Goal: Task Accomplishment & Management: Manage account settings

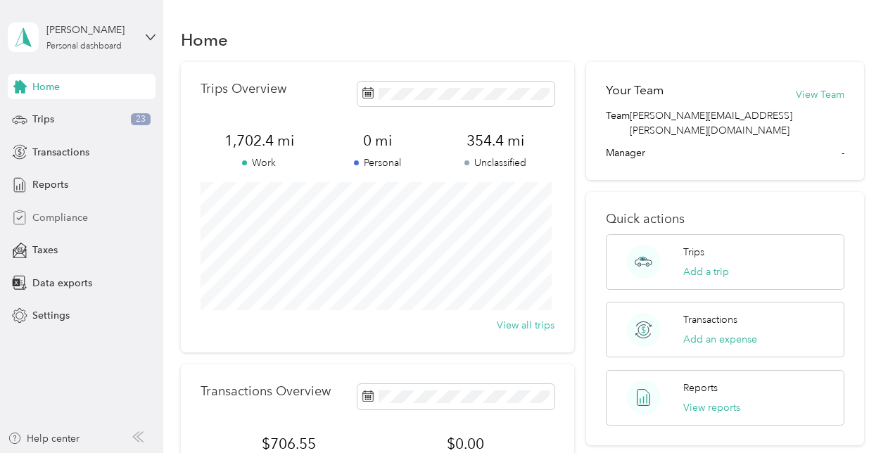
click at [65, 217] on span "Compliance" at bounding box center [60, 217] width 56 height 15
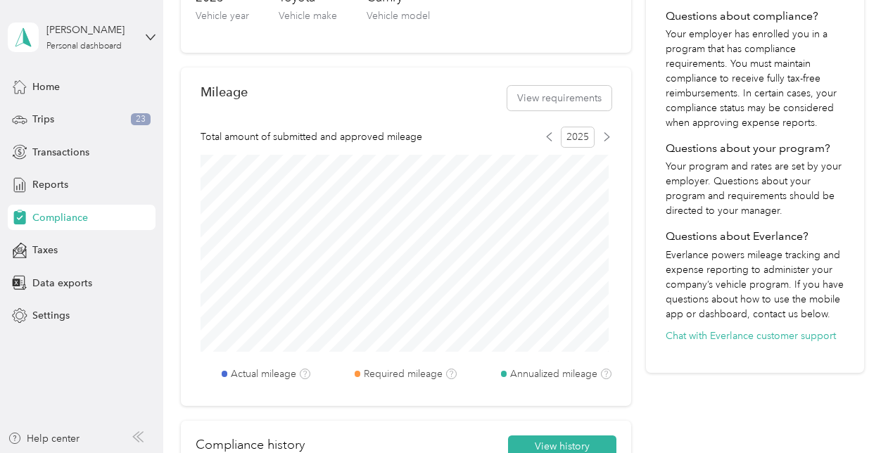
scroll to position [398, 0]
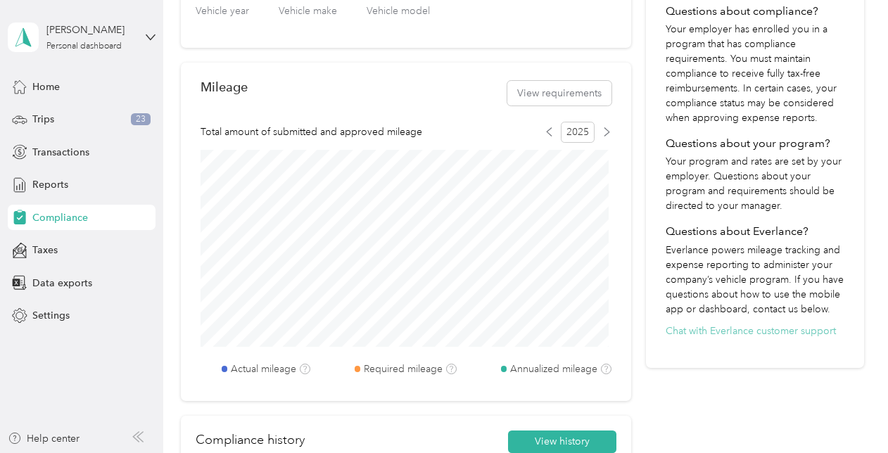
click at [758, 338] on button "Chat with Everlance customer support" at bounding box center [751, 331] width 170 height 15
click at [578, 90] on button "View requirements" at bounding box center [559, 93] width 104 height 25
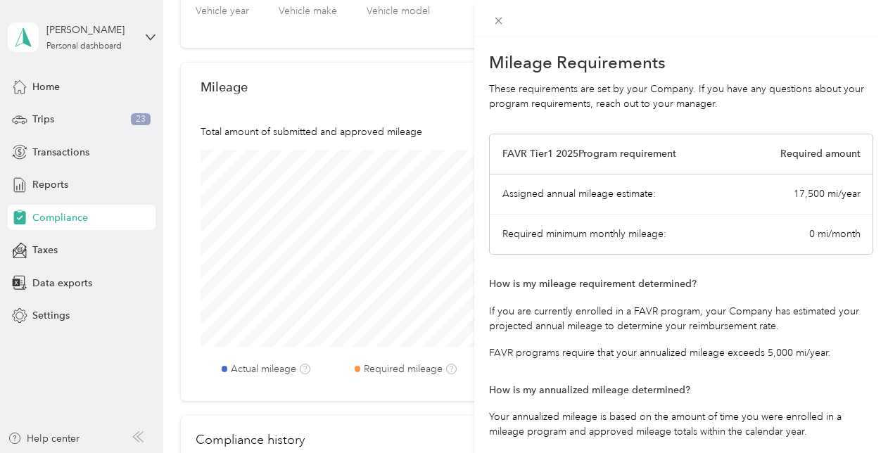
click at [381, 20] on div "Mileage Requirements These requirements are set by your Company. If you have an…" at bounding box center [444, 226] width 888 height 453
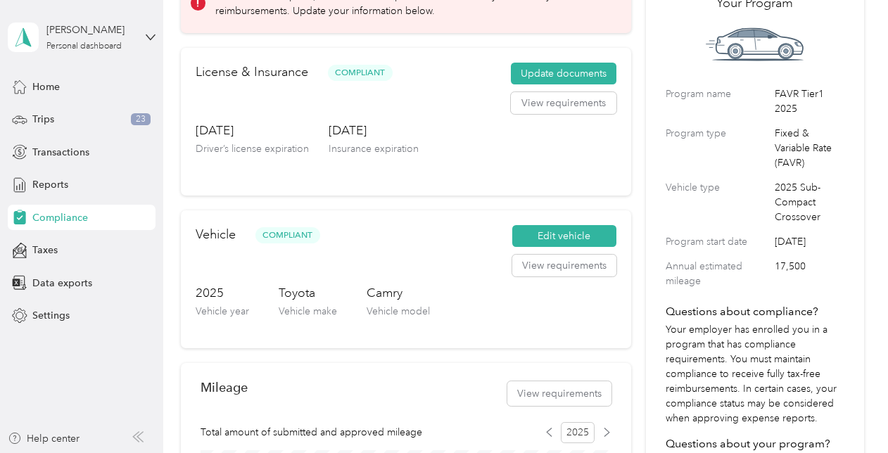
scroll to position [42, 0]
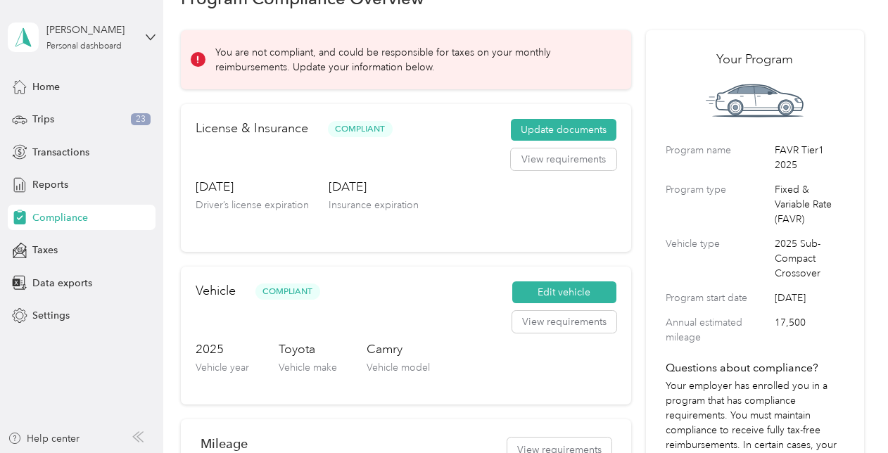
click at [863, 98] on div "Program Compliance Overview You are not compliant, and could be responsible for…" at bounding box center [522, 450] width 718 height 984
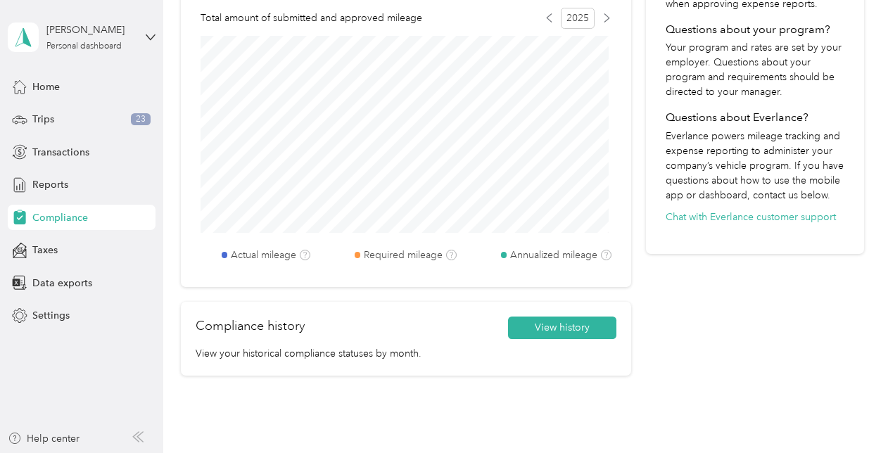
scroll to position [516, 0]
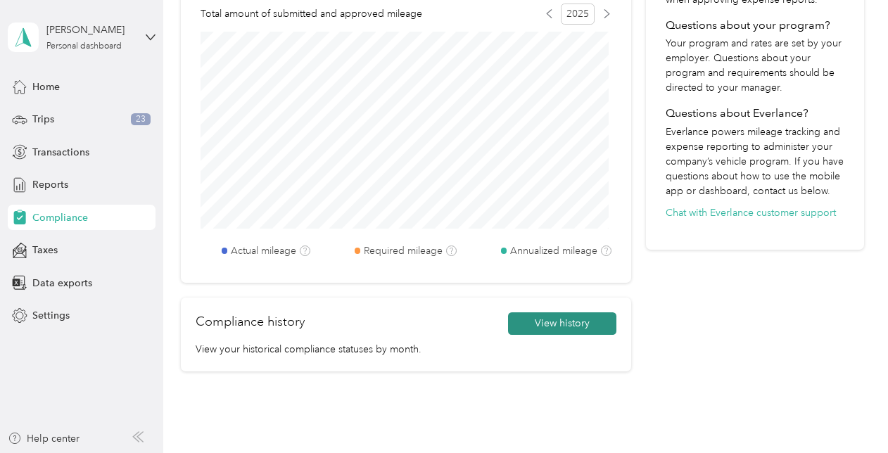
click at [578, 318] on button "View history" at bounding box center [562, 323] width 108 height 23
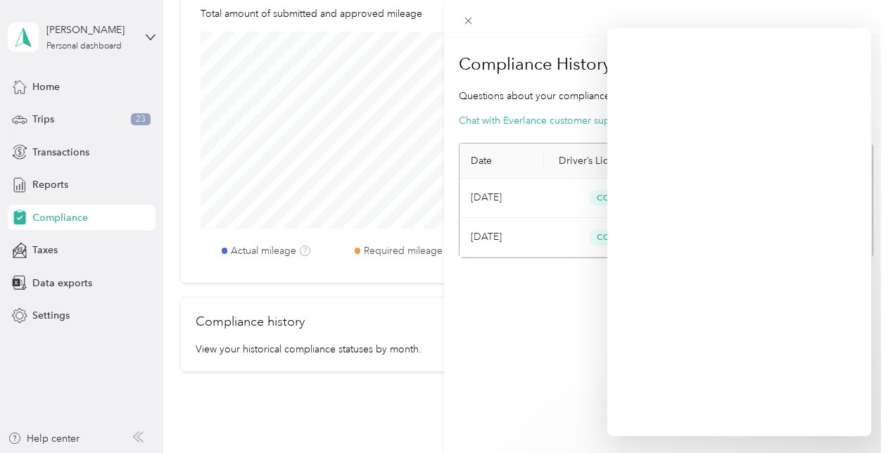
click at [550, 343] on div "Compliance History Questions about your compliance history? Chat with Everlance…" at bounding box center [666, 263] width 444 height 453
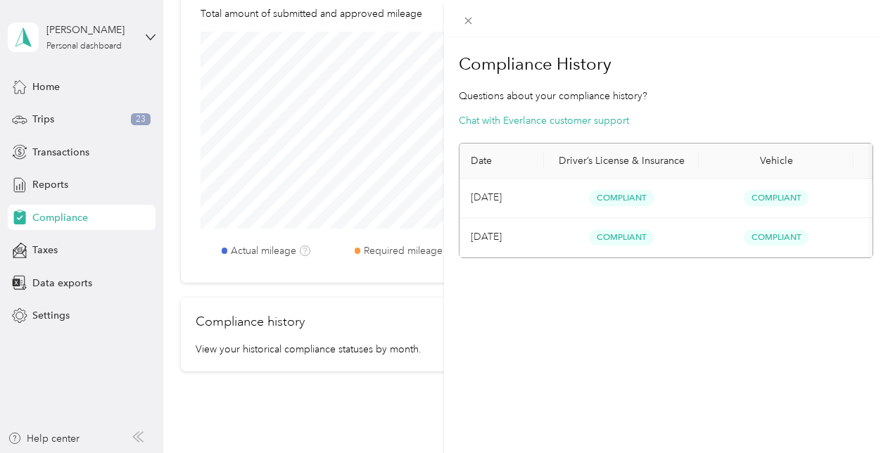
click at [53, 148] on div "Compliance History Questions about your compliance history? Chat with Everlance…" at bounding box center [444, 226] width 888 height 453
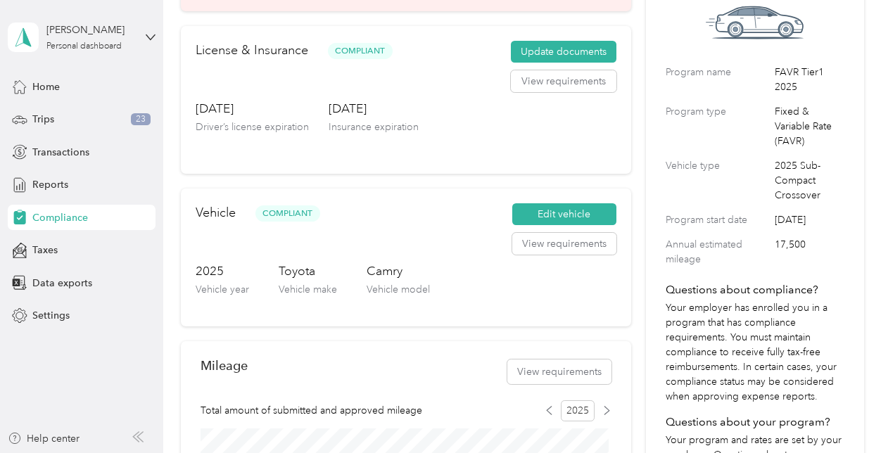
scroll to position [122, 0]
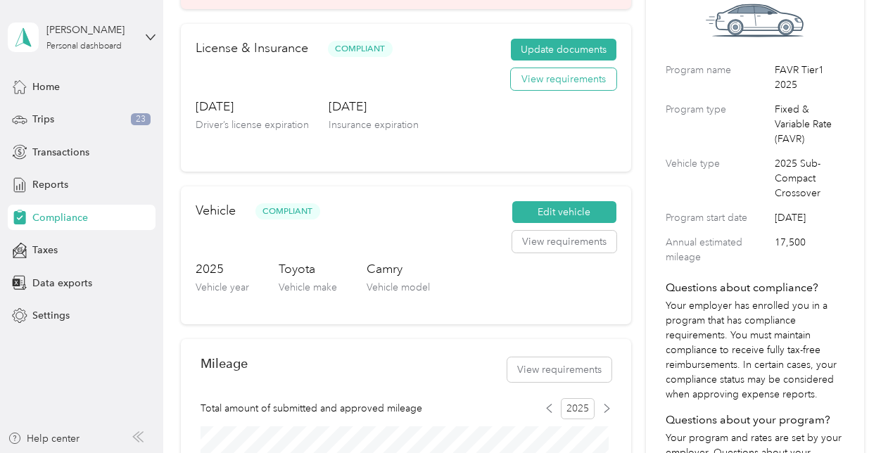
click at [559, 77] on button "View requirements" at bounding box center [564, 79] width 106 height 23
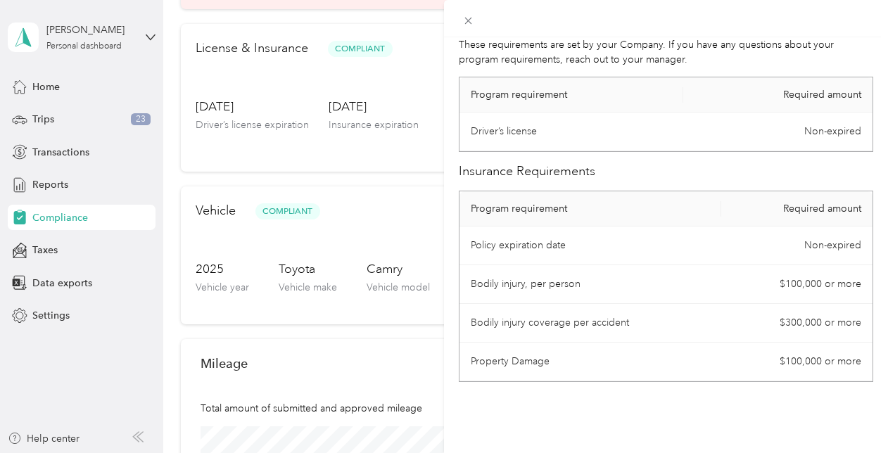
scroll to position [0, 0]
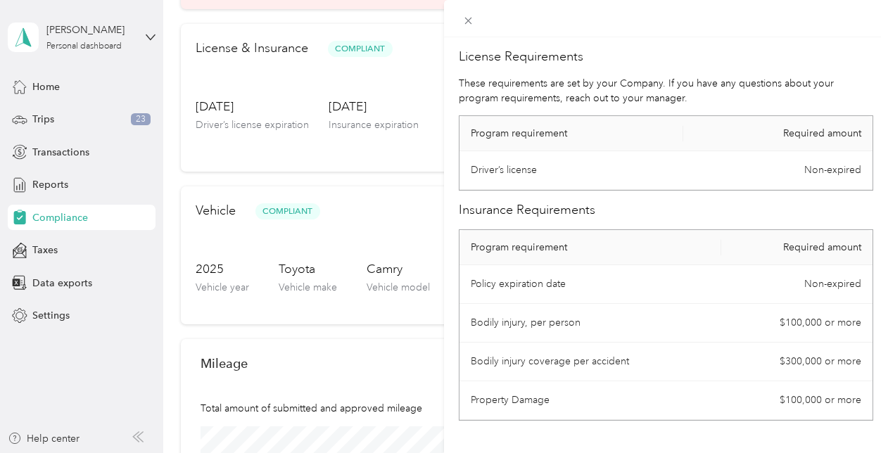
click at [373, 153] on div "License Requirements These requirements are set by your Company. If you have an…" at bounding box center [444, 226] width 888 height 453
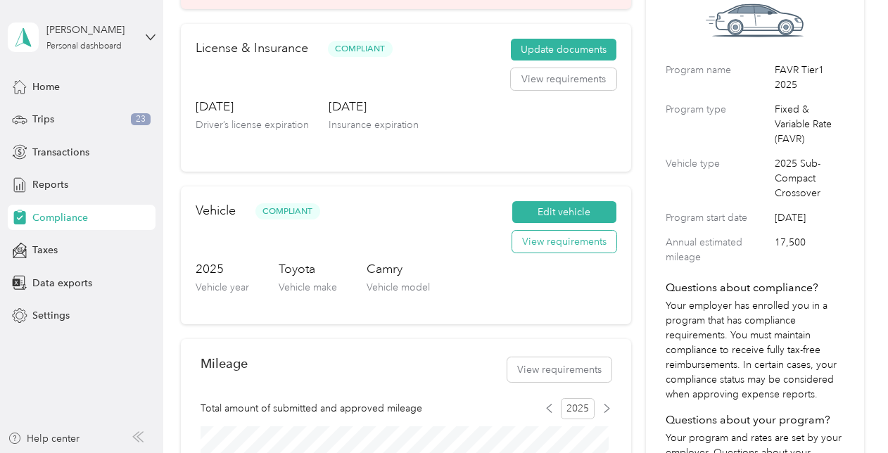
click at [548, 242] on button "View requirements" at bounding box center [564, 242] width 104 height 23
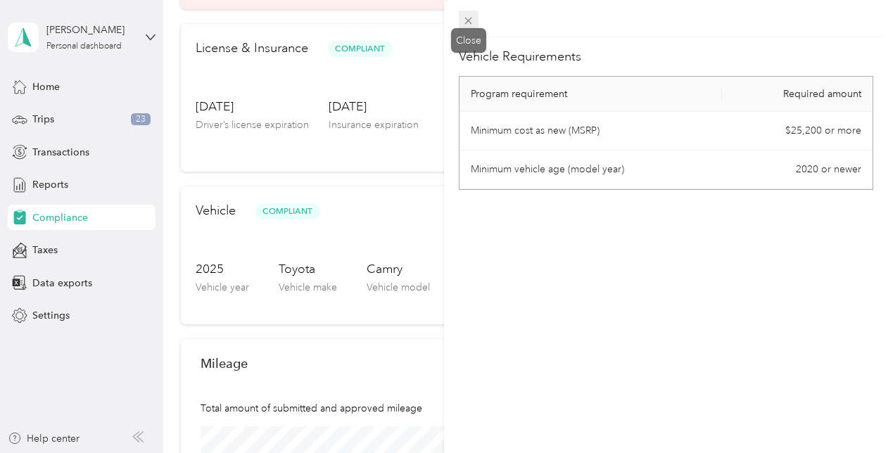
click at [466, 22] on icon at bounding box center [468, 21] width 7 height 7
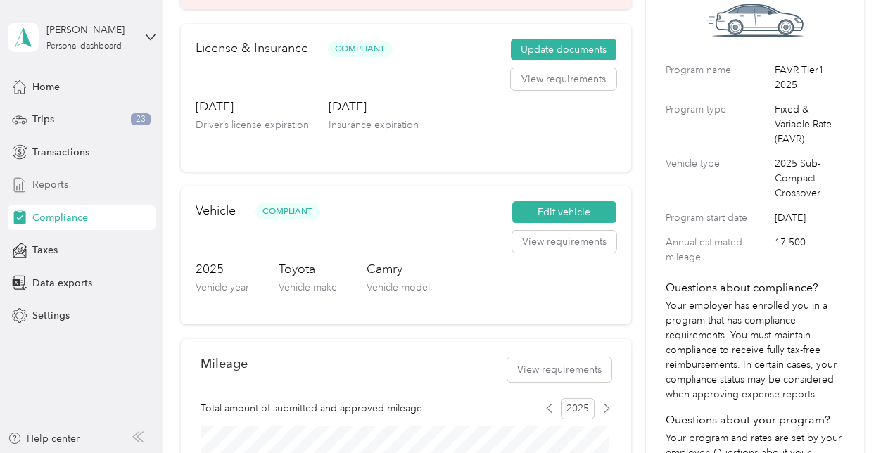
click at [66, 183] on span "Reports" at bounding box center [50, 184] width 36 height 15
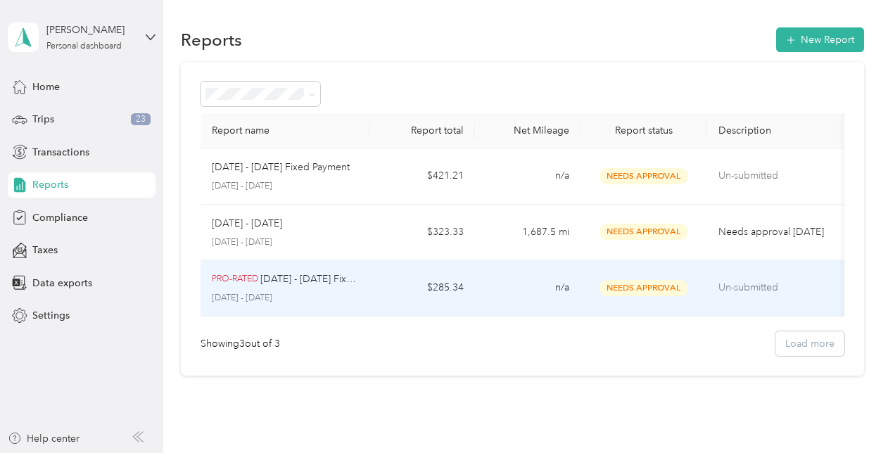
click at [647, 286] on span "Needs Approval" at bounding box center [643, 288] width 89 height 16
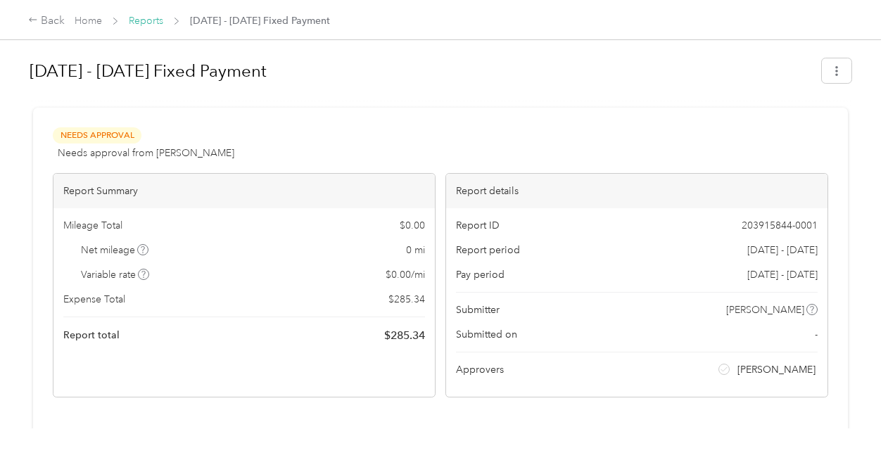
click at [158, 19] on link "Reports" at bounding box center [146, 21] width 34 height 12
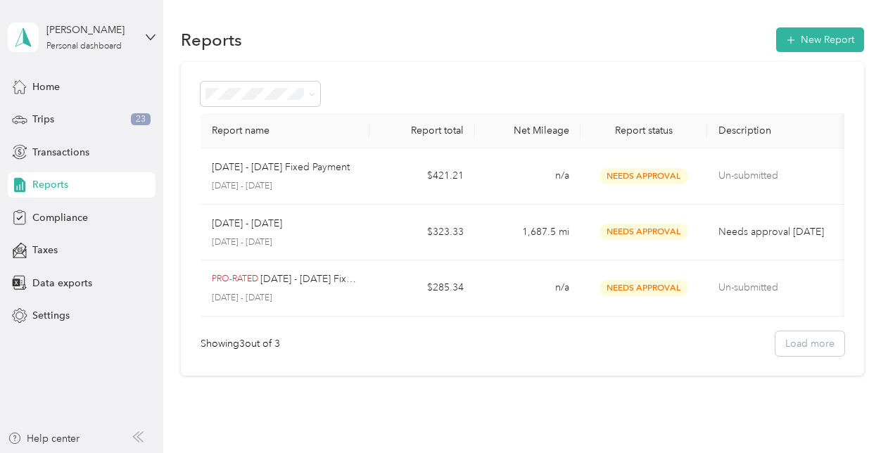
click at [853, 155] on div "Report name Report total Net Mileage Report status Description [DATE] - [DATE] …" at bounding box center [522, 219] width 683 height 314
click at [62, 114] on div "Trips 23" at bounding box center [82, 119] width 148 height 25
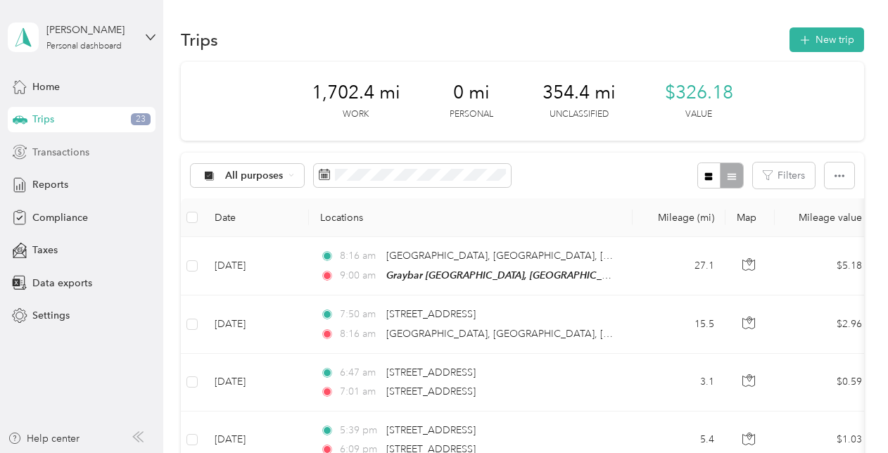
click at [48, 157] on span "Transactions" at bounding box center [60, 152] width 57 height 15
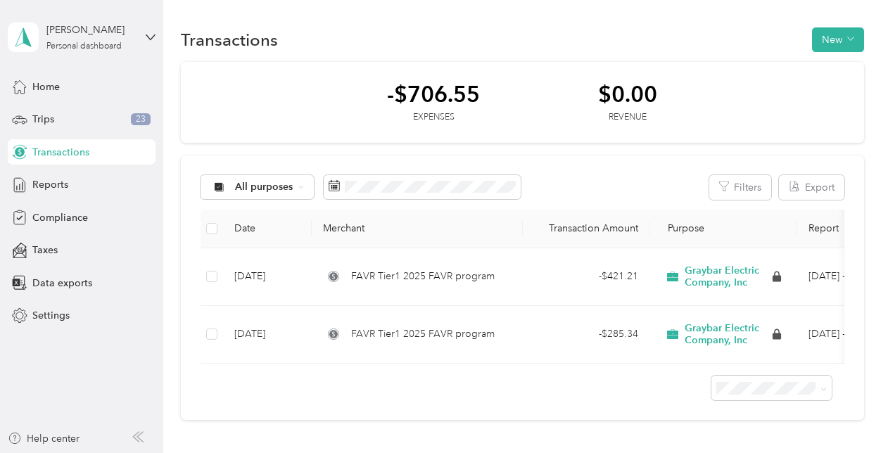
click at [205, 230] on th at bounding box center [212, 229] width 23 height 39
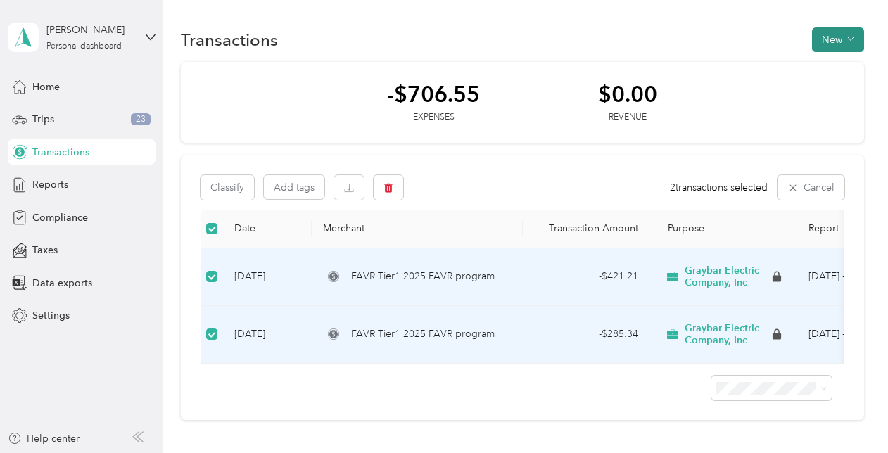
click at [824, 32] on button "New" at bounding box center [838, 39] width 52 height 25
click at [826, 61] on span "Expense" at bounding box center [830, 66] width 38 height 15
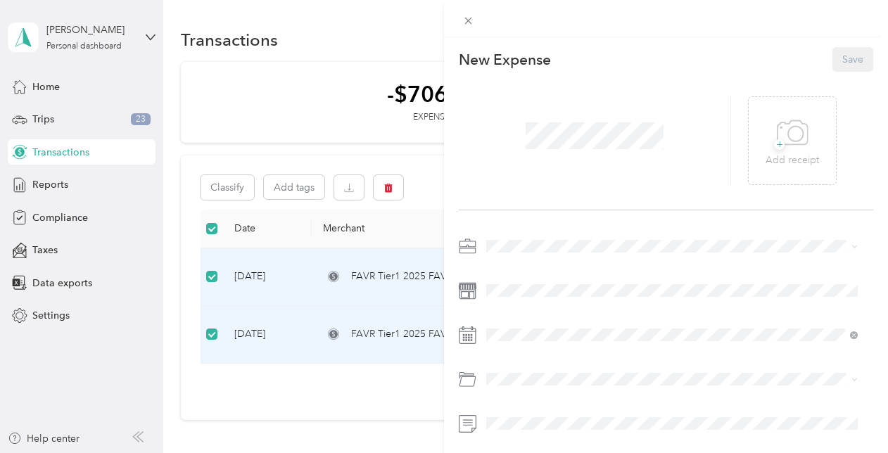
scroll to position [100, 0]
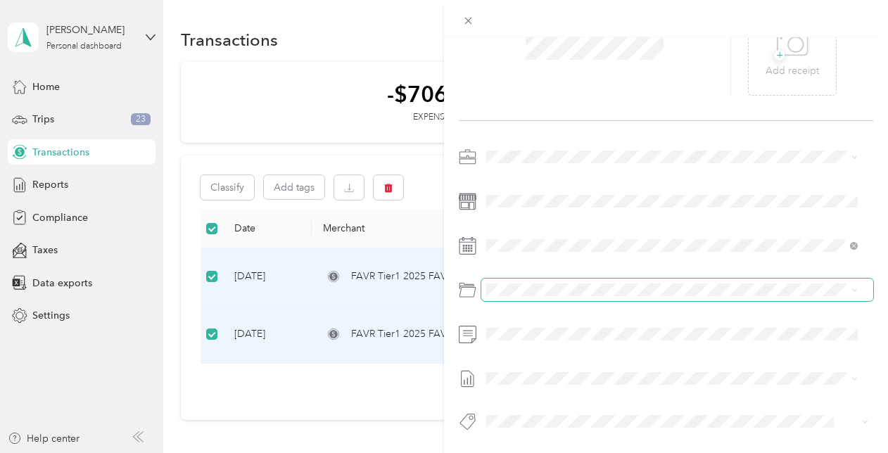
click at [847, 279] on span at bounding box center [677, 290] width 392 height 23
click at [851, 287] on icon at bounding box center [854, 290] width 6 height 6
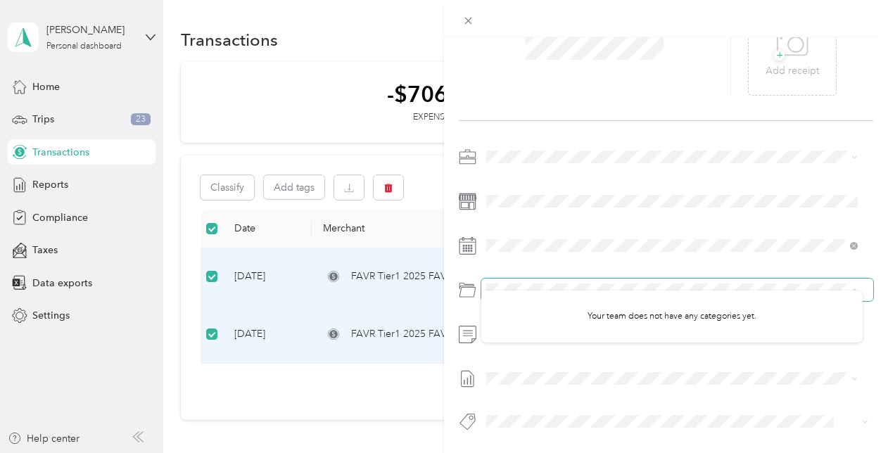
click at [658, 255] on div at bounding box center [666, 293] width 414 height 295
click at [711, 204] on div at bounding box center [666, 293] width 414 height 295
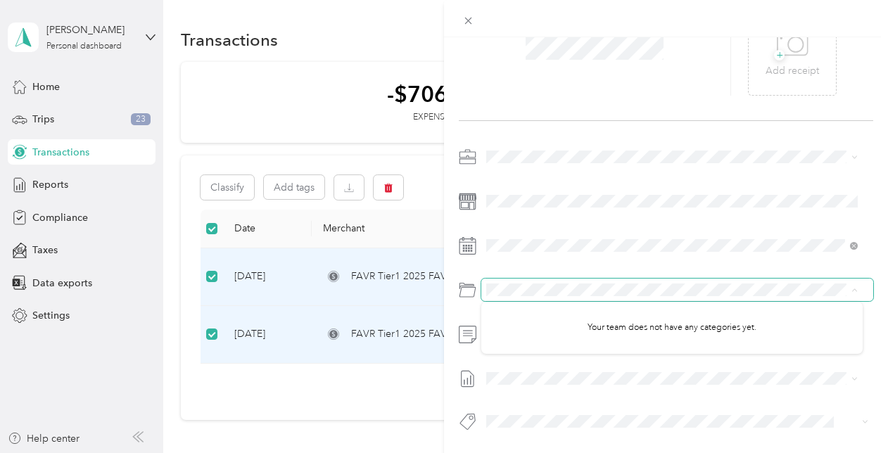
scroll to position [0, 0]
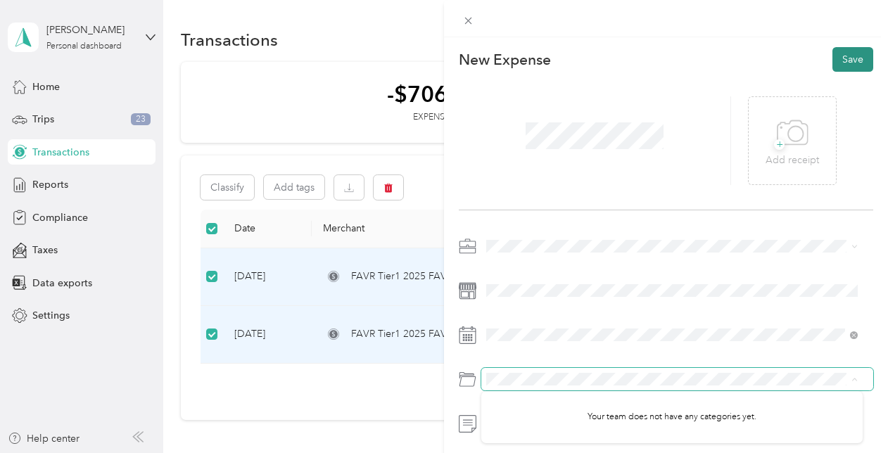
click at [845, 58] on button "Save" at bounding box center [852, 59] width 41 height 25
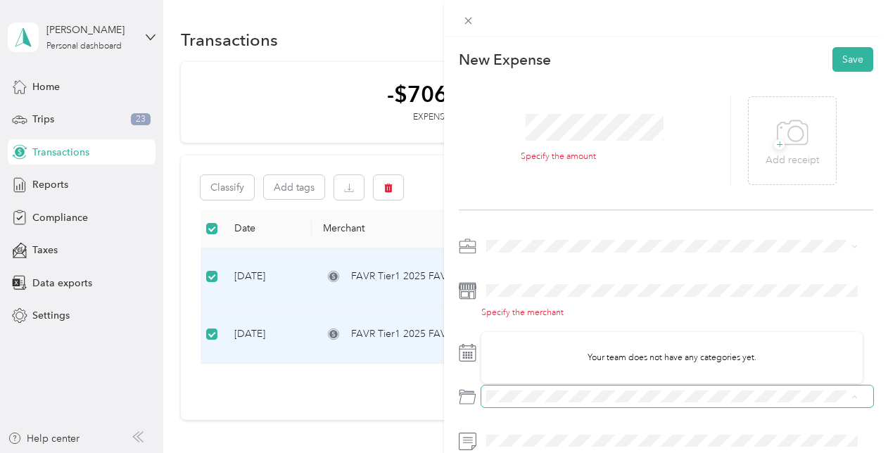
drag, startPoint x: 473, startPoint y: 20, endPoint x: 485, endPoint y: 8, distance: 16.4
drag, startPoint x: 462, startPoint y: 24, endPoint x: 500, endPoint y: 7, distance: 41.6
click at [500, 7] on div at bounding box center [666, 18] width 444 height 37
click at [474, 18] on icon at bounding box center [468, 21] width 12 height 12
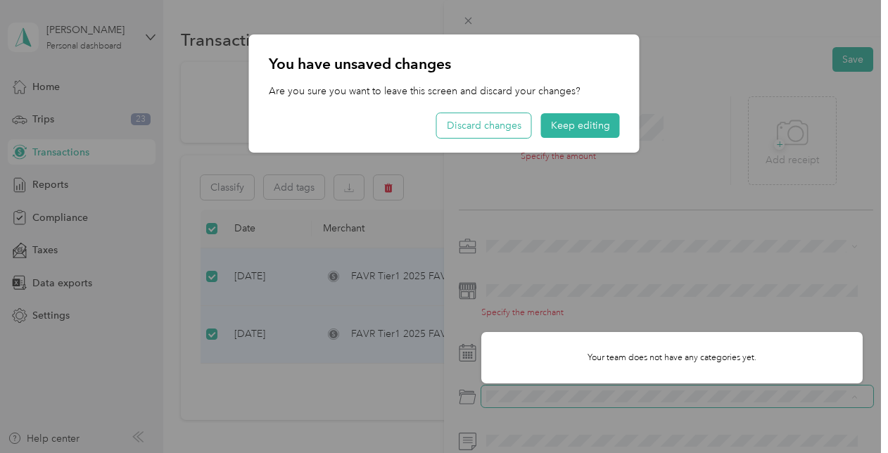
click at [507, 120] on button "Discard changes" at bounding box center [484, 125] width 94 height 25
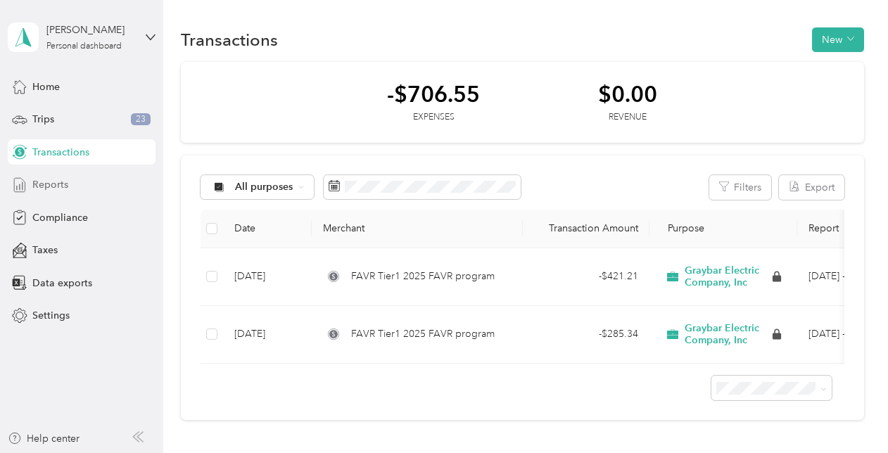
click at [49, 184] on span "Reports" at bounding box center [50, 184] width 36 height 15
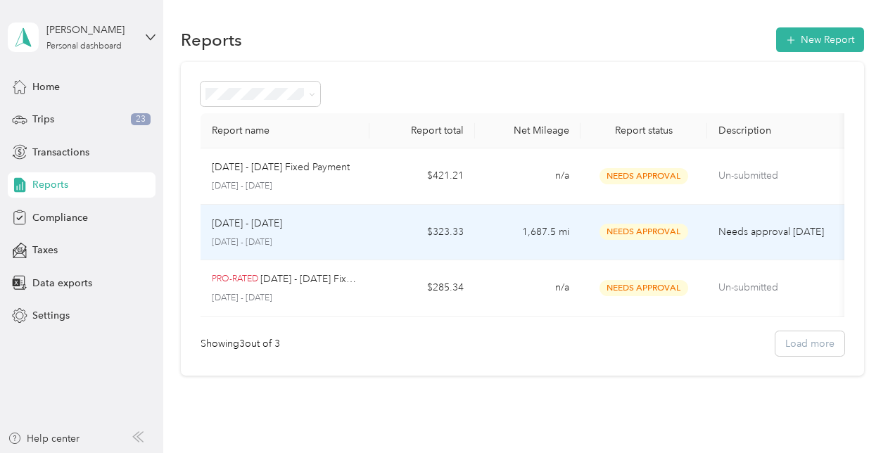
click at [262, 208] on td "[DATE] - [DATE] [DATE] - [DATE]" at bounding box center [285, 233] width 169 height 56
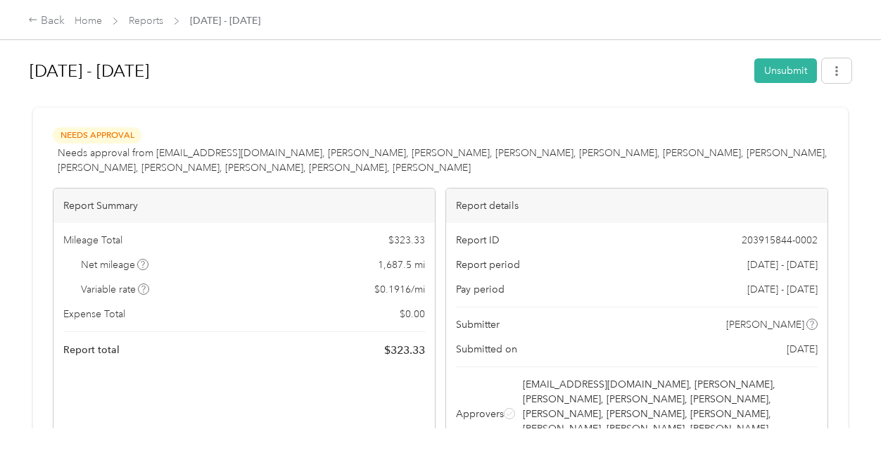
click at [405, 70] on h1 "[DATE] - [DATE]" at bounding box center [387, 71] width 715 height 34
click at [86, 20] on link "Home" at bounding box center [88, 21] width 27 height 12
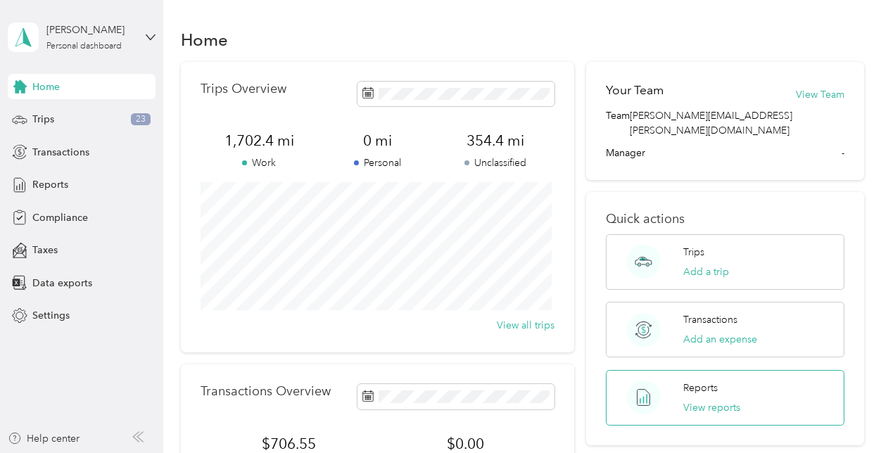
click at [683, 381] on p "Reports" at bounding box center [700, 388] width 34 height 15
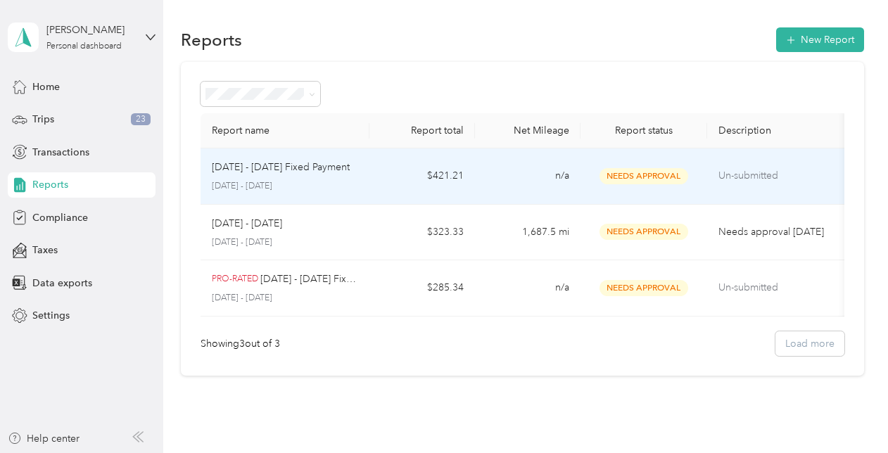
click at [758, 182] on p "Un-submitted" at bounding box center [777, 175] width 118 height 15
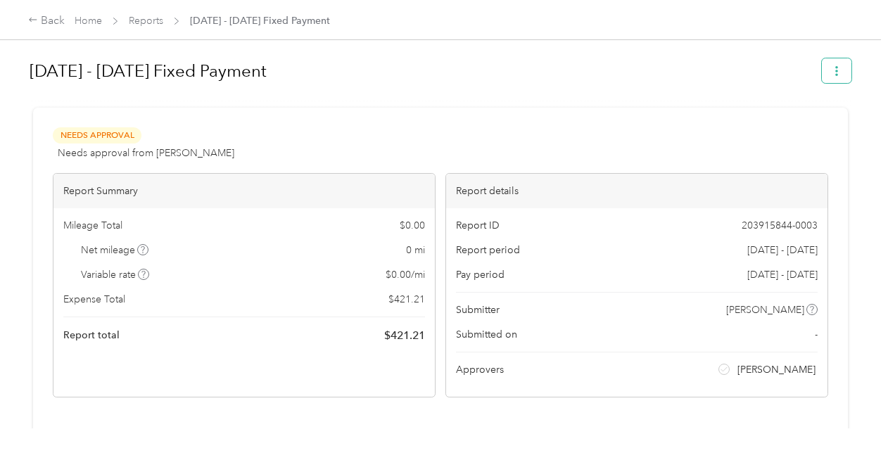
click at [832, 79] on button "button" at bounding box center [837, 70] width 30 height 25
click at [585, 93] on div "[DATE] - [DATE] Fixed Payment" at bounding box center [441, 74] width 822 height 42
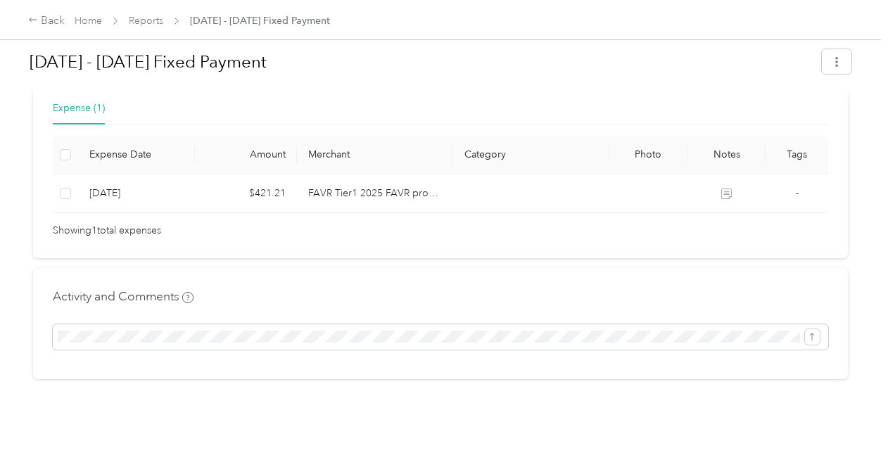
scroll to position [335, 0]
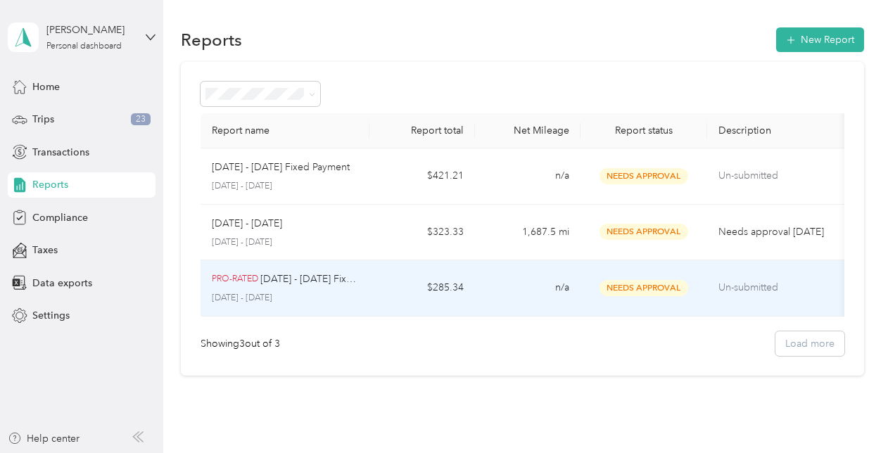
click at [258, 292] on p "[DATE] - [DATE]" at bounding box center [285, 298] width 146 height 13
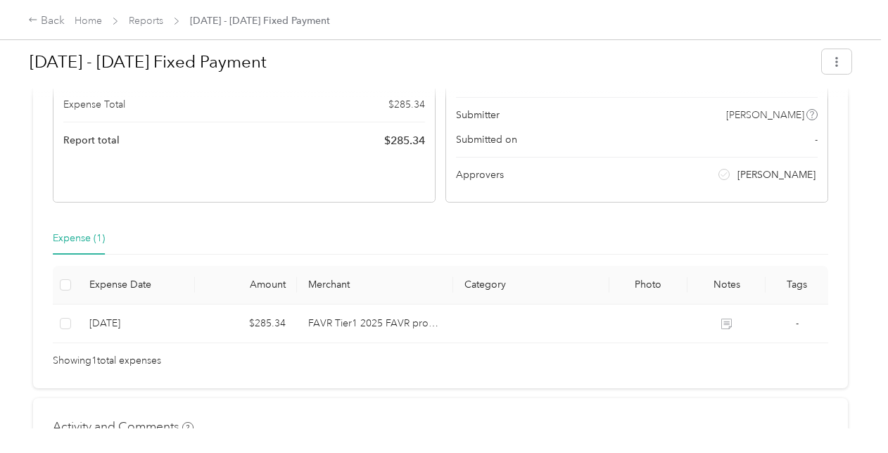
scroll to position [335, 0]
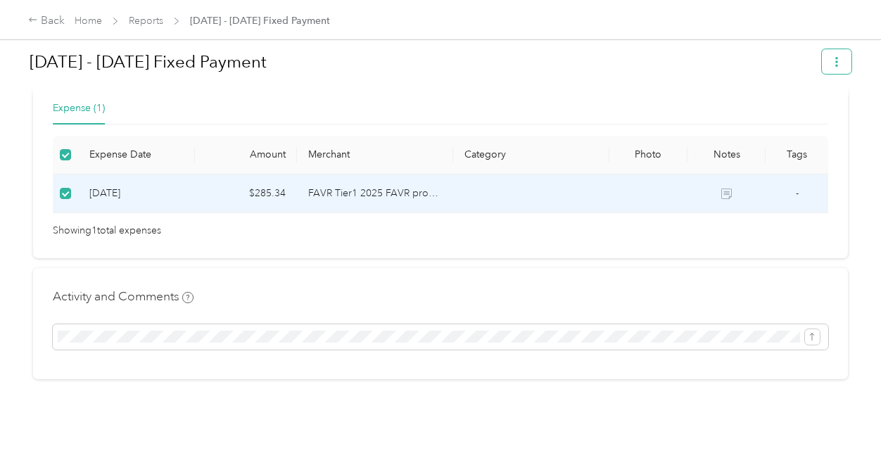
click at [833, 56] on span "button" at bounding box center [837, 62] width 10 height 12
click at [687, 42] on div "[DATE] - [DATE] Fixed Payment" at bounding box center [441, 64] width 822 height 49
click at [726, 189] on icon at bounding box center [726, 194] width 11 height 11
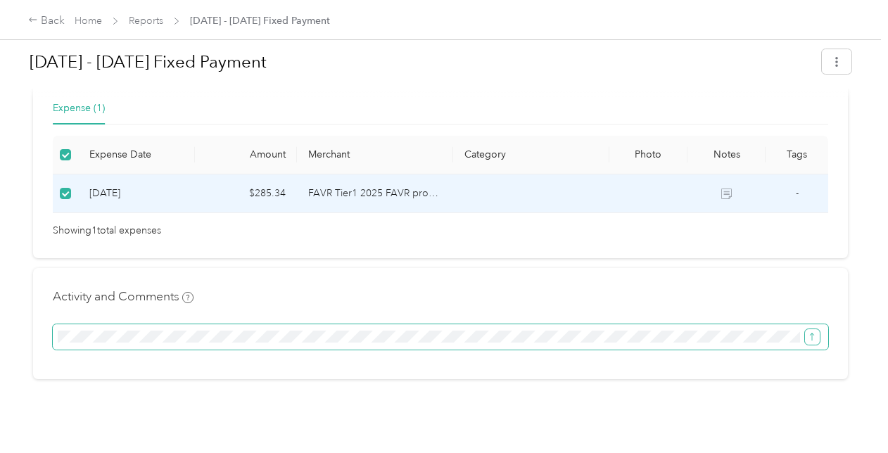
click at [806, 329] on button "submit" at bounding box center [812, 336] width 15 height 15
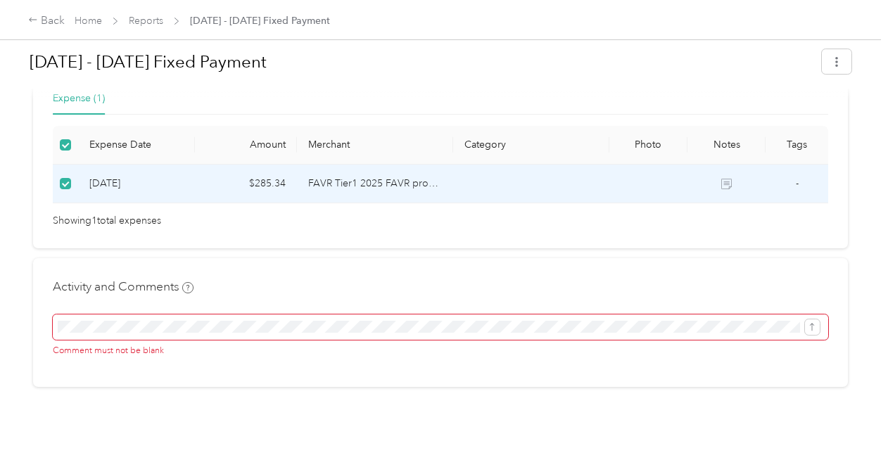
click at [361, 261] on div "Activity and Comments Comment must not be blank" at bounding box center [440, 322] width 815 height 129
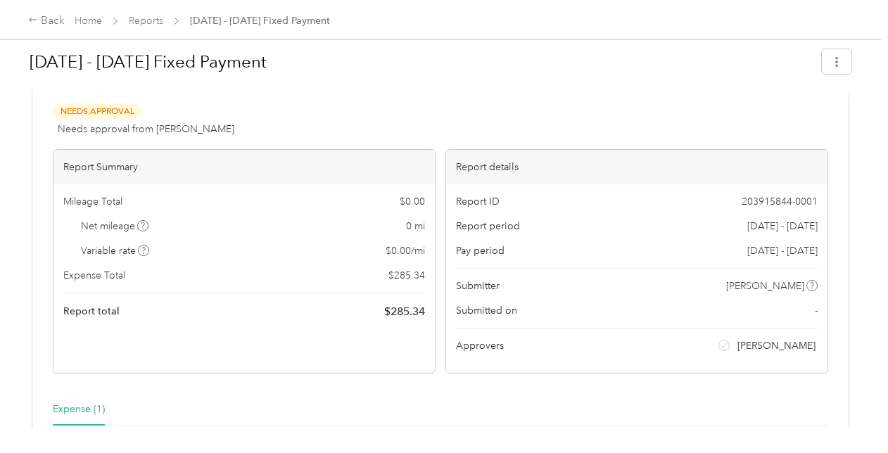
scroll to position [0, 0]
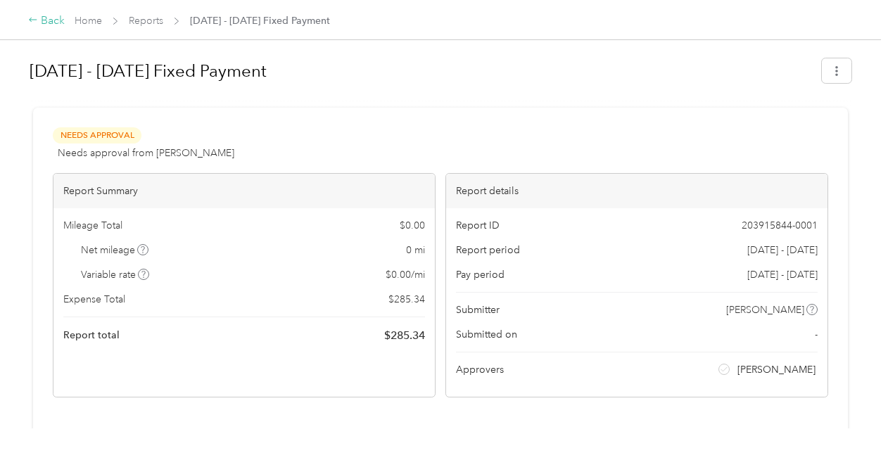
click at [47, 18] on div "Back" at bounding box center [46, 21] width 37 height 17
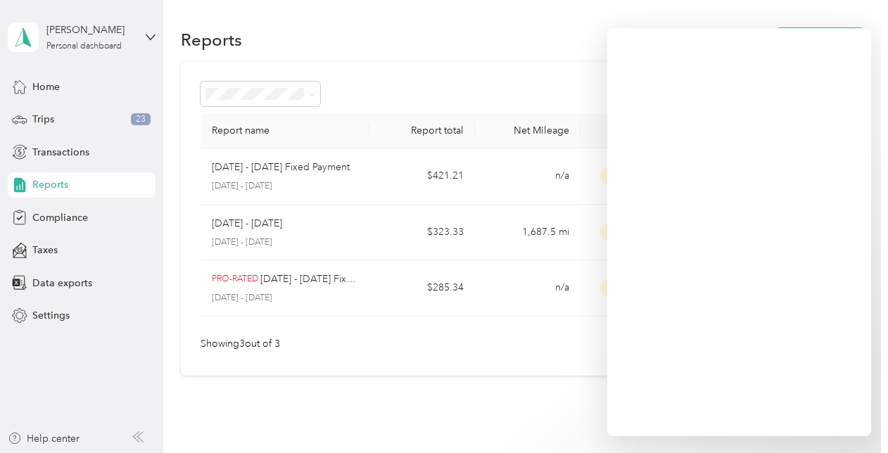
drag, startPoint x: 870, startPoint y: 325, endPoint x: 374, endPoint y: 377, distance: 498.7
click at [374, 376] on div "Report name Report total Net Mileage Report status Description [DATE] - [DATE] …" at bounding box center [522, 219] width 683 height 314
